Goal: Task Accomplishment & Management: Manage account settings

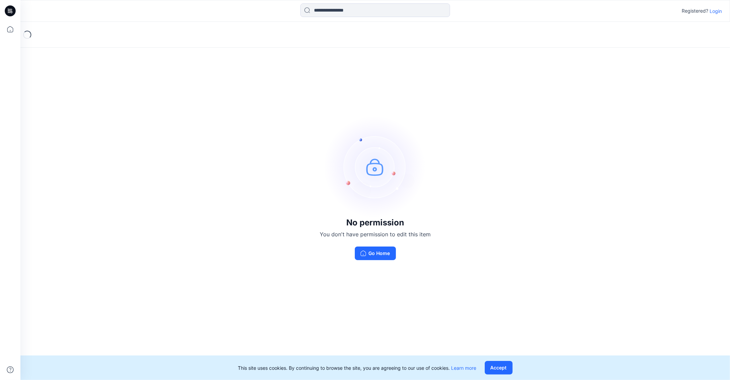
click at [711, 10] on p "Login" at bounding box center [716, 10] width 12 height 7
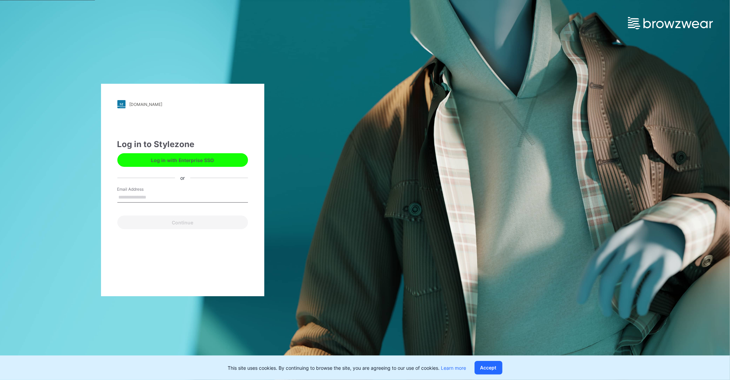
click at [164, 196] on input "Email Address" at bounding box center [182, 197] width 131 height 10
click at [169, 188] on div "Email Address" at bounding box center [182, 196] width 131 height 20
click at [173, 200] on input "Email Address" at bounding box center [182, 197] width 131 height 10
click at [180, 191] on div "Email Address Email is required" at bounding box center [182, 196] width 131 height 20
click at [179, 200] on input "Email Address" at bounding box center [182, 197] width 131 height 10
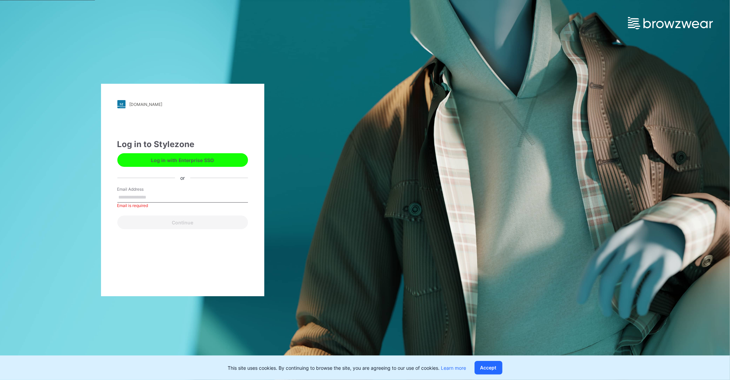
type input "**********"
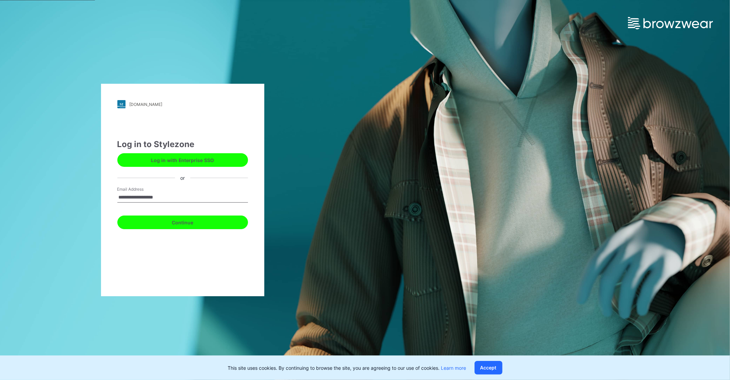
click at [186, 225] on button "Continue" at bounding box center [182, 222] width 131 height 14
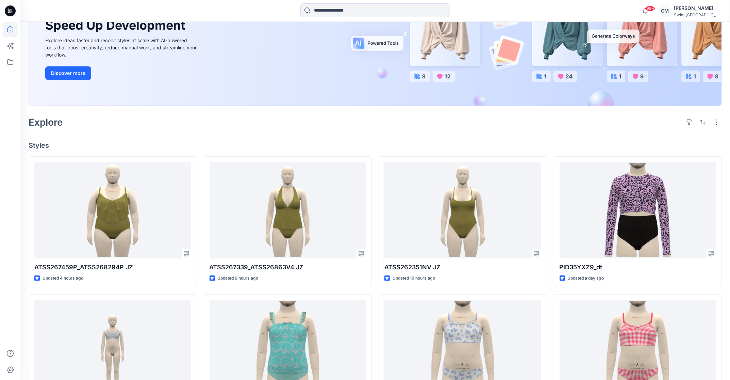
scroll to position [116, 0]
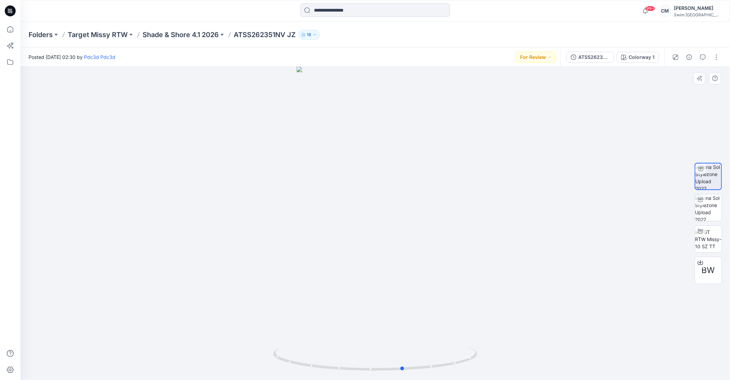
drag, startPoint x: 360, startPoint y: 279, endPoint x: 388, endPoint y: 250, distance: 40.2
click at [388, 250] on div at bounding box center [375, 223] width 710 height 313
drag, startPoint x: 401, startPoint y: 216, endPoint x: 391, endPoint y: 214, distance: 9.7
click at [392, 215] on div at bounding box center [375, 223] width 710 height 313
drag, startPoint x: 391, startPoint y: 214, endPoint x: 473, endPoint y: 197, distance: 83.9
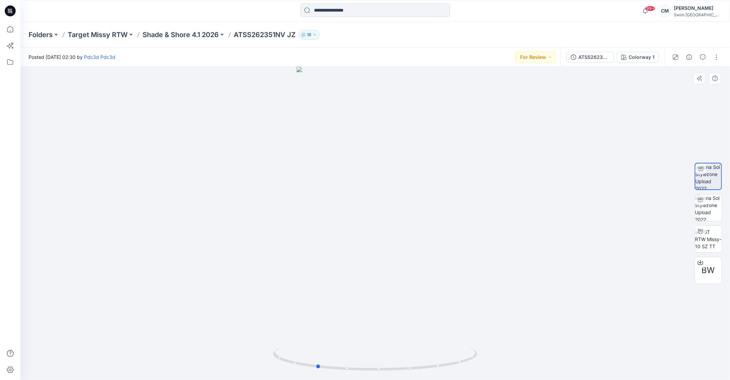
click at [474, 198] on div at bounding box center [375, 223] width 710 height 313
click at [426, 61] on div "Posted Thursday, August 21, 2025 02:30 by Pdc3d Pdc3d For Review" at bounding box center [290, 57] width 540 height 19
drag, startPoint x: 463, startPoint y: 132, endPoint x: 395, endPoint y: 127, distance: 68.2
click at [394, 127] on div at bounding box center [375, 223] width 710 height 313
